Goal: Task Accomplishment & Management: Complete application form

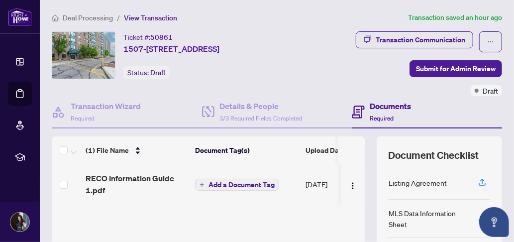
scroll to position [46, 0]
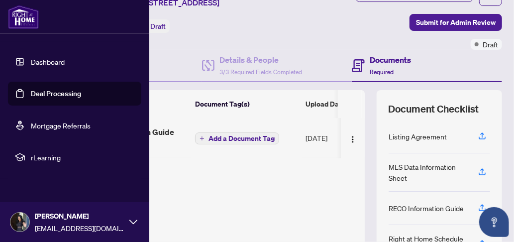
click at [34, 63] on link "Dashboard" at bounding box center [48, 61] width 34 height 9
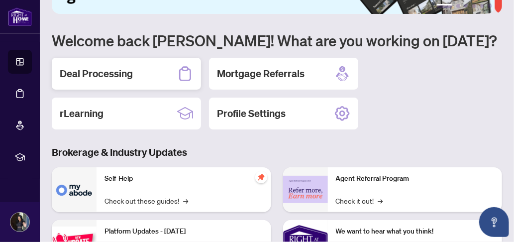
click at [116, 81] on div "Deal Processing" at bounding box center [126, 74] width 149 height 32
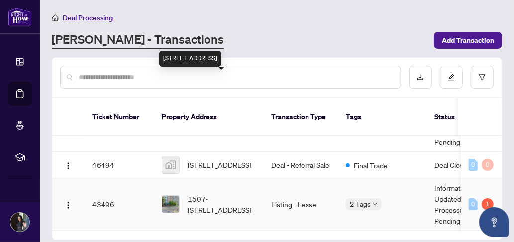
scroll to position [149, 0]
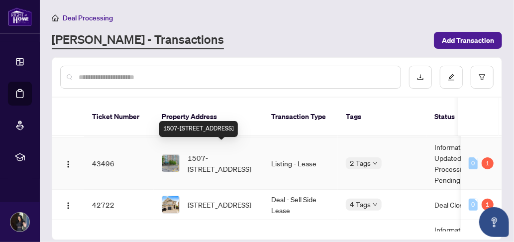
click at [210, 152] on span "1507-[STREET_ADDRESS]" at bounding box center [221, 163] width 68 height 22
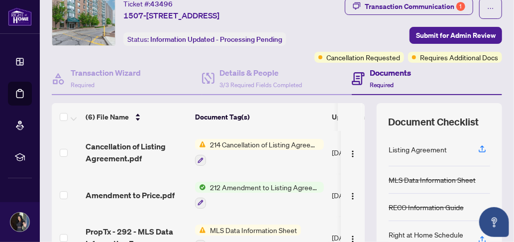
scroll to position [50, 0]
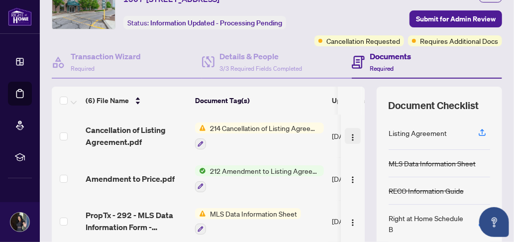
click at [349, 141] on img "button" at bounding box center [353, 137] width 8 height 8
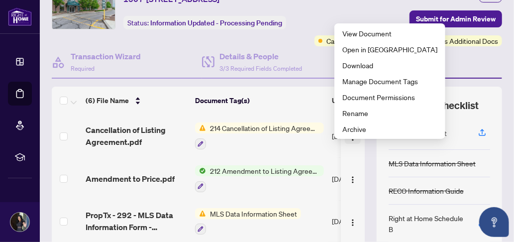
click at [349, 141] on img "button" at bounding box center [353, 137] width 8 height 8
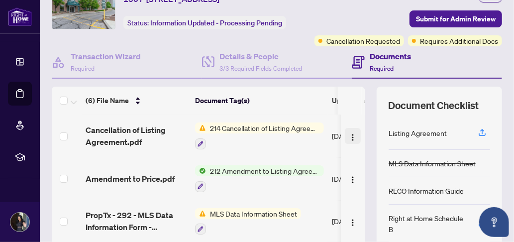
click at [349, 141] on img "button" at bounding box center [353, 137] width 8 height 8
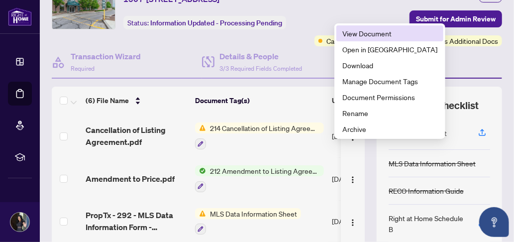
click at [359, 38] on span "View Document" at bounding box center [389, 33] width 95 height 11
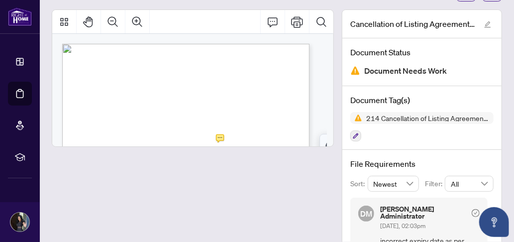
scroll to position [50, 0]
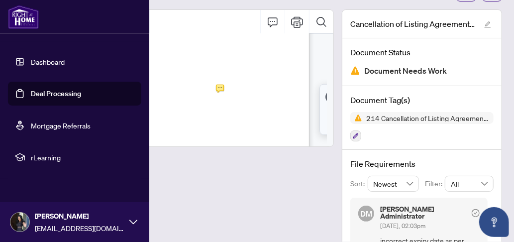
click at [40, 57] on link "Dashboard" at bounding box center [48, 61] width 34 height 9
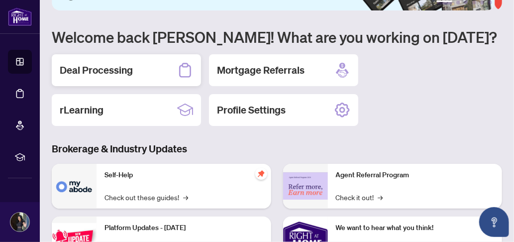
click at [102, 68] on h2 "Deal Processing" at bounding box center [96, 70] width 73 height 14
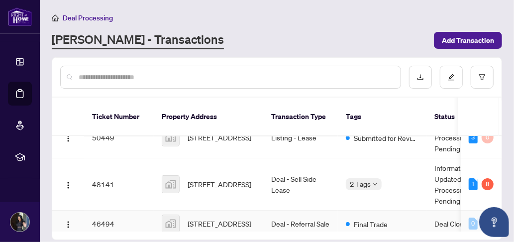
scroll to position [149, 0]
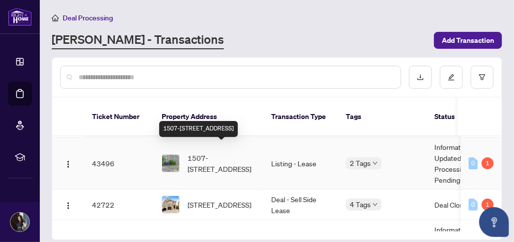
click at [223, 159] on span "1507-[STREET_ADDRESS]" at bounding box center [221, 163] width 68 height 22
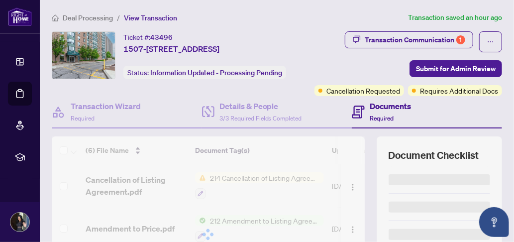
click at [344, 198] on div at bounding box center [208, 234] width 313 height 196
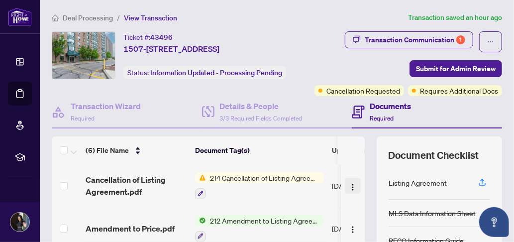
click at [349, 191] on img "button" at bounding box center [353, 187] width 8 height 8
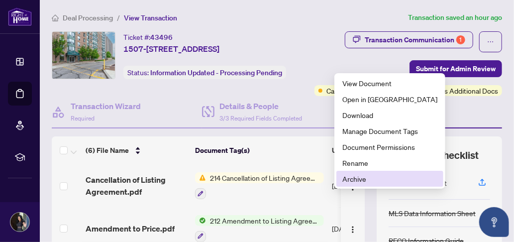
click at [355, 180] on span "Archive" at bounding box center [389, 178] width 95 height 11
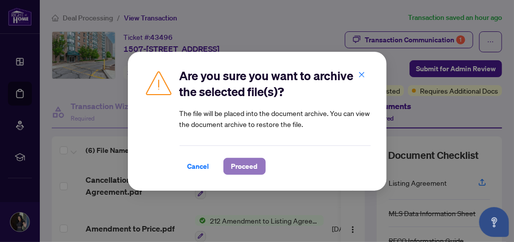
click at [242, 169] on span "Proceed" at bounding box center [244, 166] width 26 height 16
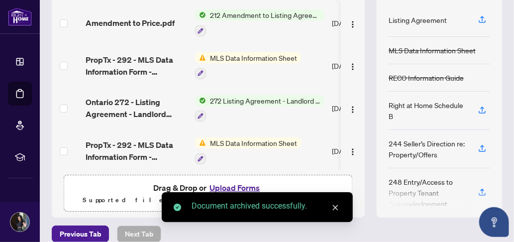
scroll to position [187, 0]
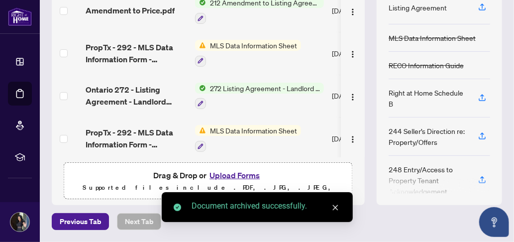
click at [231, 172] on button "Upload Forms" at bounding box center [234, 175] width 56 height 13
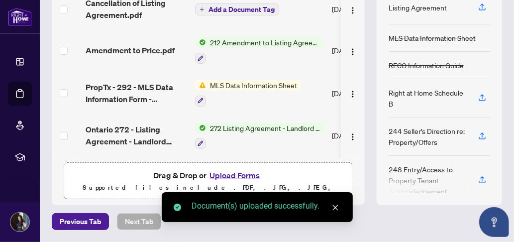
scroll to position [0, 0]
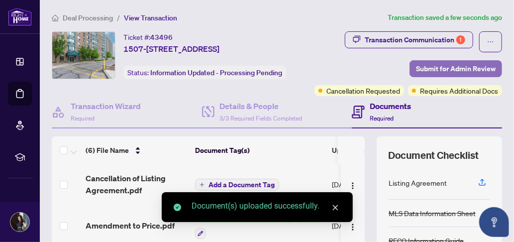
click at [431, 68] on span "Submit for Admin Review" at bounding box center [456, 69] width 80 height 16
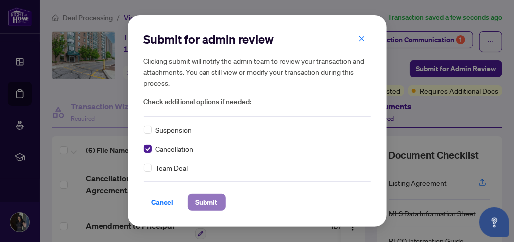
click at [208, 199] on span "Submit" at bounding box center [206, 202] width 22 height 16
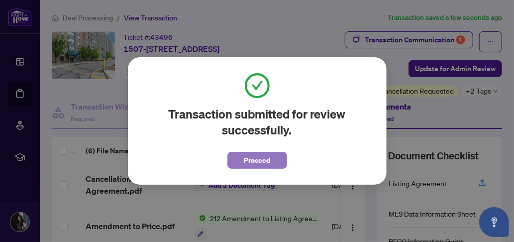
click at [252, 162] on span "Proceed" at bounding box center [257, 160] width 26 height 16
